Goal: Information Seeking & Learning: Find specific fact

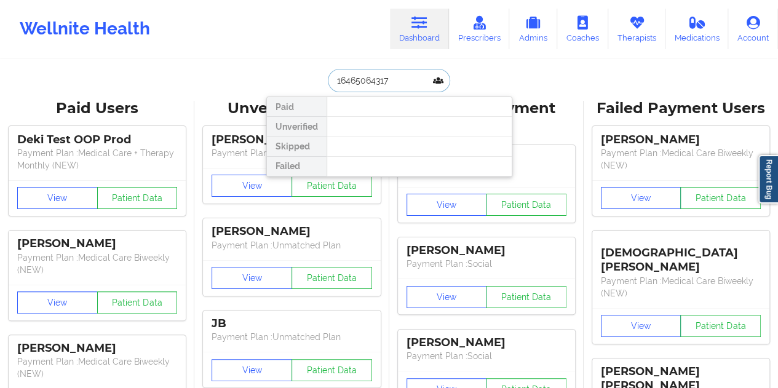
drag, startPoint x: 396, startPoint y: 78, endPoint x: 323, endPoint y: 89, distance: 73.3
click at [328, 89] on div "16465064317" at bounding box center [389, 80] width 122 height 23
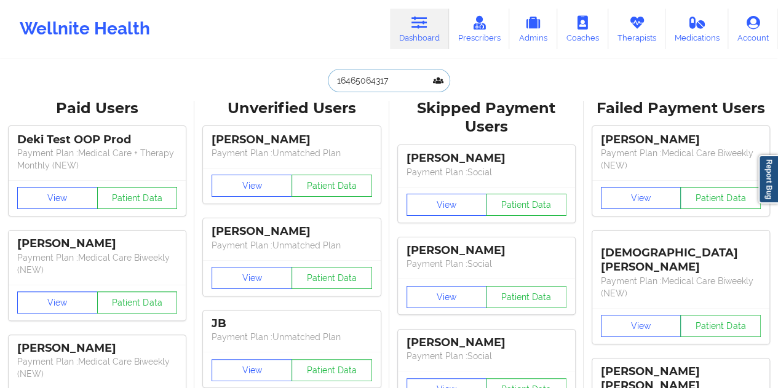
paste input "[PERSON_NAME]"
type input "[PERSON_NAME]"
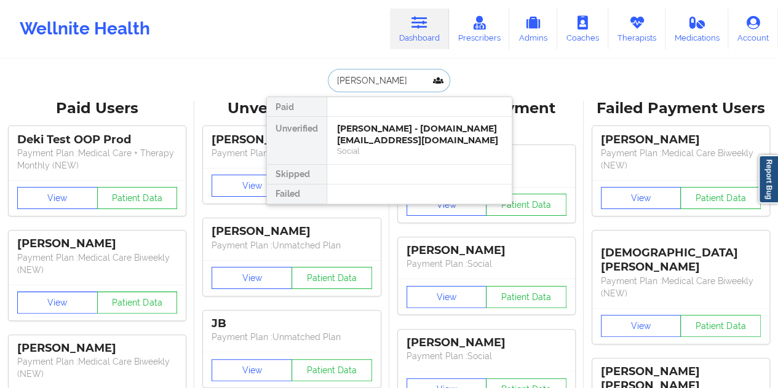
click at [382, 127] on div "[PERSON_NAME] - [DOMAIN_NAME][EMAIL_ADDRESS][DOMAIN_NAME]" at bounding box center [419, 134] width 165 height 23
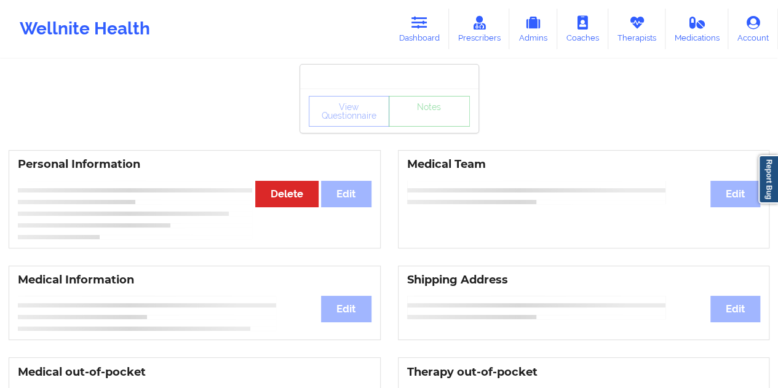
click at [429, 121] on div "View Questionnaire Notes" at bounding box center [389, 111] width 161 height 31
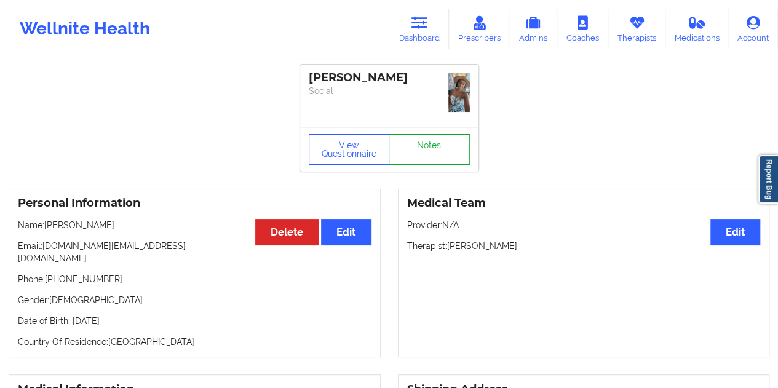
click at [429, 134] on link "Notes" at bounding box center [429, 149] width 81 height 31
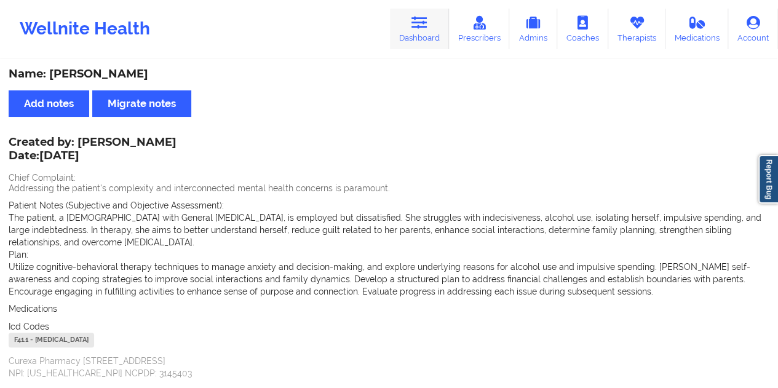
click at [435, 25] on link "Dashboard" at bounding box center [419, 29] width 59 height 41
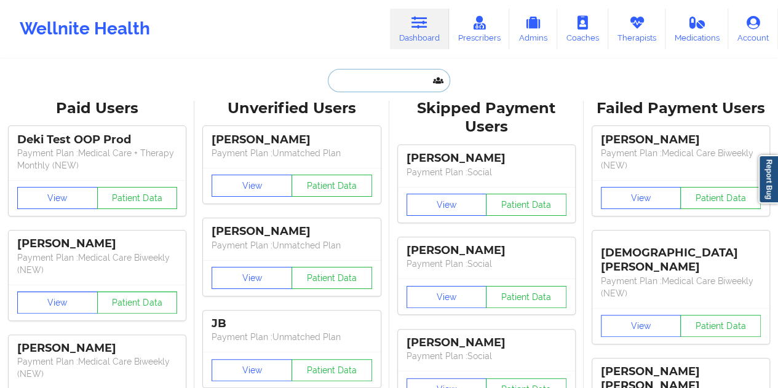
click at [359, 84] on input "text" at bounding box center [389, 80] width 122 height 23
paste input "[PERSON_NAME][EMAIL_ADDRESS][DOMAIN_NAME]"
type input "[PERSON_NAME][EMAIL_ADDRESS][DOMAIN_NAME]"
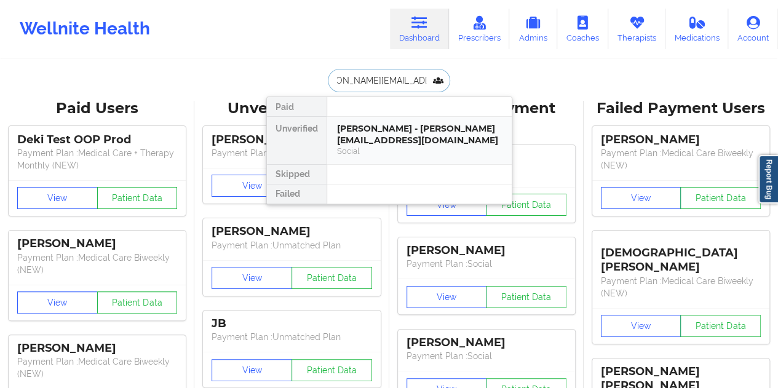
click at [383, 133] on div "[PERSON_NAME] - [PERSON_NAME][EMAIL_ADDRESS][DOMAIN_NAME]" at bounding box center [419, 134] width 165 height 23
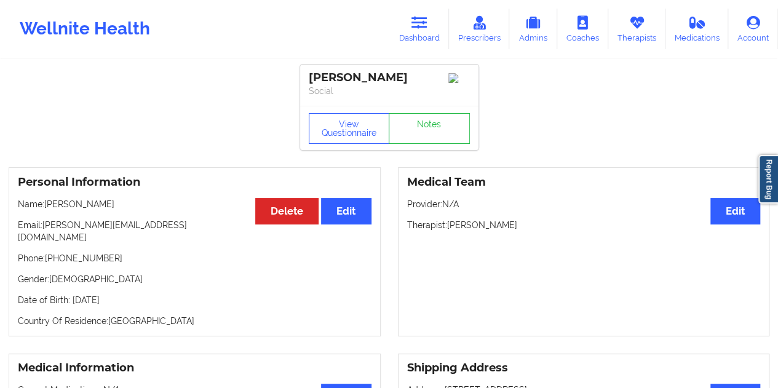
click at [437, 7] on div "Wellnite Health Dashboard Prescribers Admins Coaches Therapists Medications Acc…" at bounding box center [389, 28] width 778 height 49
click at [420, 25] on icon at bounding box center [420, 23] width 16 height 14
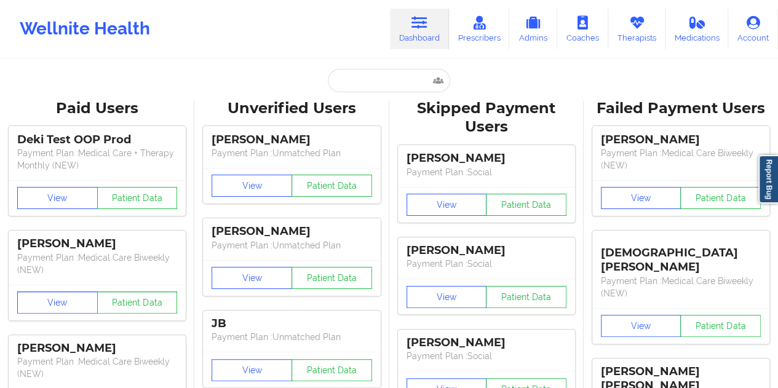
click at [372, 84] on input "text" at bounding box center [389, 80] width 122 height 23
paste input "[EMAIL_ADDRESS][DOMAIN_NAME]"
type input "[EMAIL_ADDRESS][DOMAIN_NAME]"
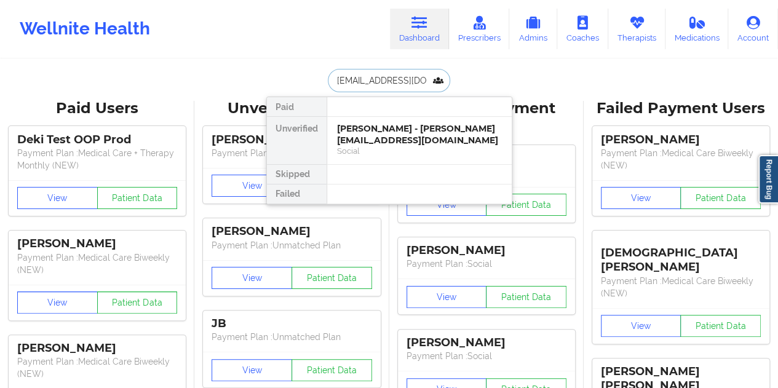
scroll to position [0, 52]
click at [384, 133] on div "[PERSON_NAME] - [EMAIL_ADDRESS][DOMAIN_NAME]" at bounding box center [419, 134] width 165 height 23
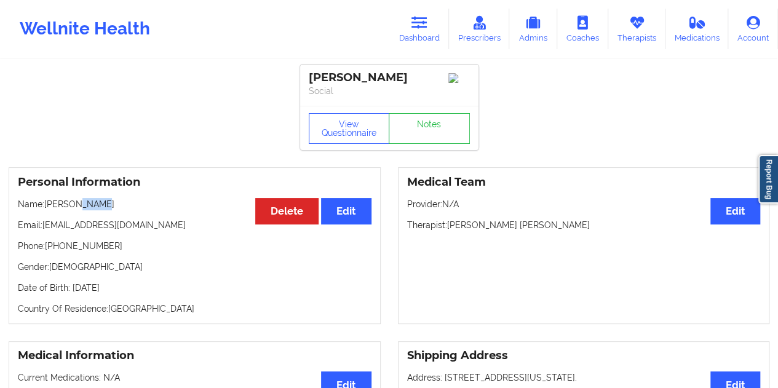
drag, startPoint x: 125, startPoint y: 204, endPoint x: 75, endPoint y: 205, distance: 49.8
click at [75, 205] on p "Name: [PERSON_NAME]" at bounding box center [195, 204] width 354 height 12
copy p "Roche"
click at [181, 228] on p "Email: [EMAIL_ADDRESS][DOMAIN_NAME]" at bounding box center [195, 225] width 354 height 12
